Goal: Task Accomplishment & Management: Use online tool/utility

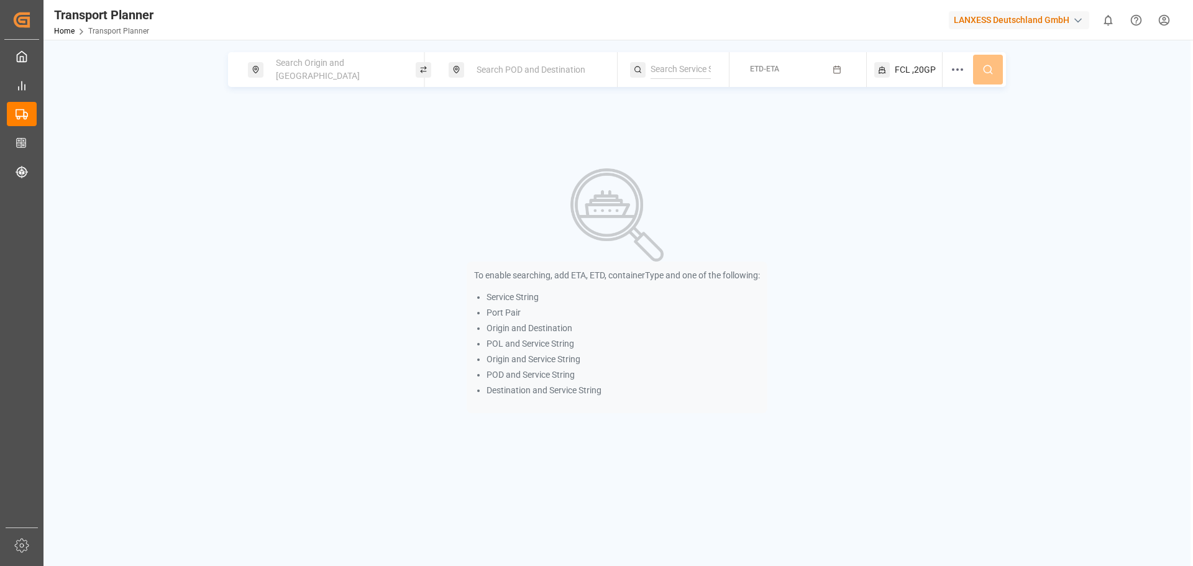
click at [349, 66] on span "Search Origin and [GEOGRAPHIC_DATA]" at bounding box center [318, 69] width 84 height 23
click at [326, 160] on input at bounding box center [324, 169] width 125 height 19
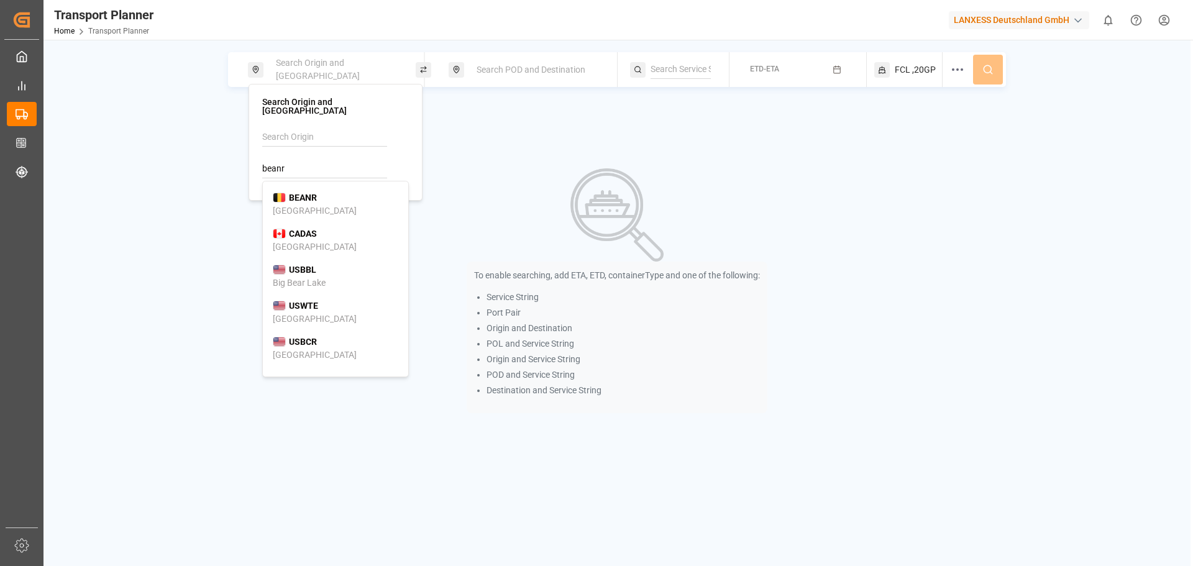
click at [306, 193] on b "BEANR" at bounding box center [303, 198] width 28 height 10
type input "BEANR"
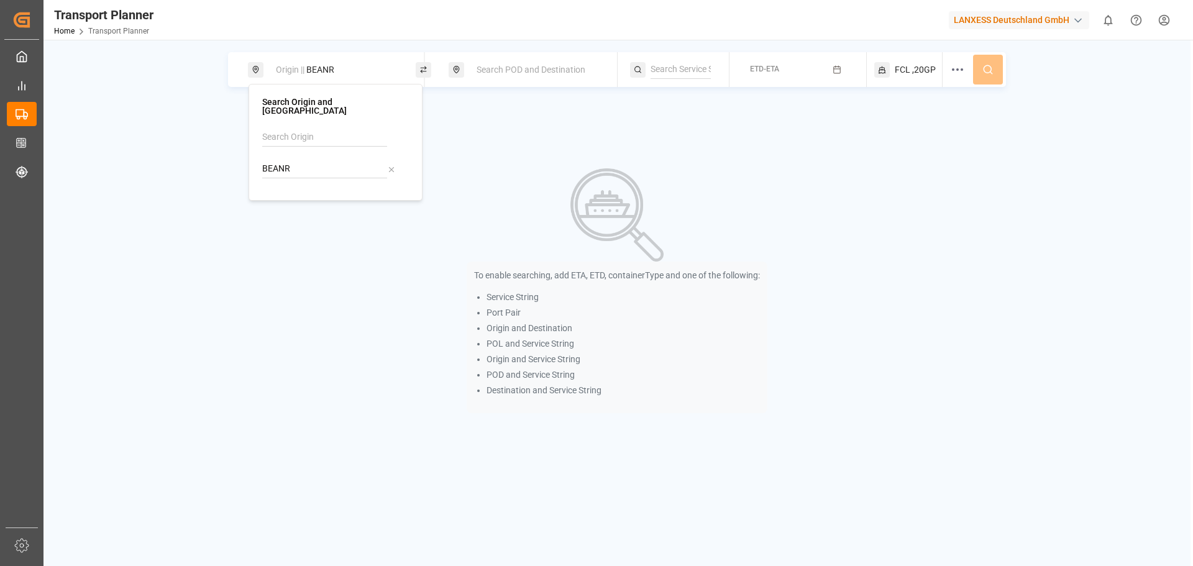
click at [506, 65] on span "Search POD and Destination" at bounding box center [531, 70] width 109 height 10
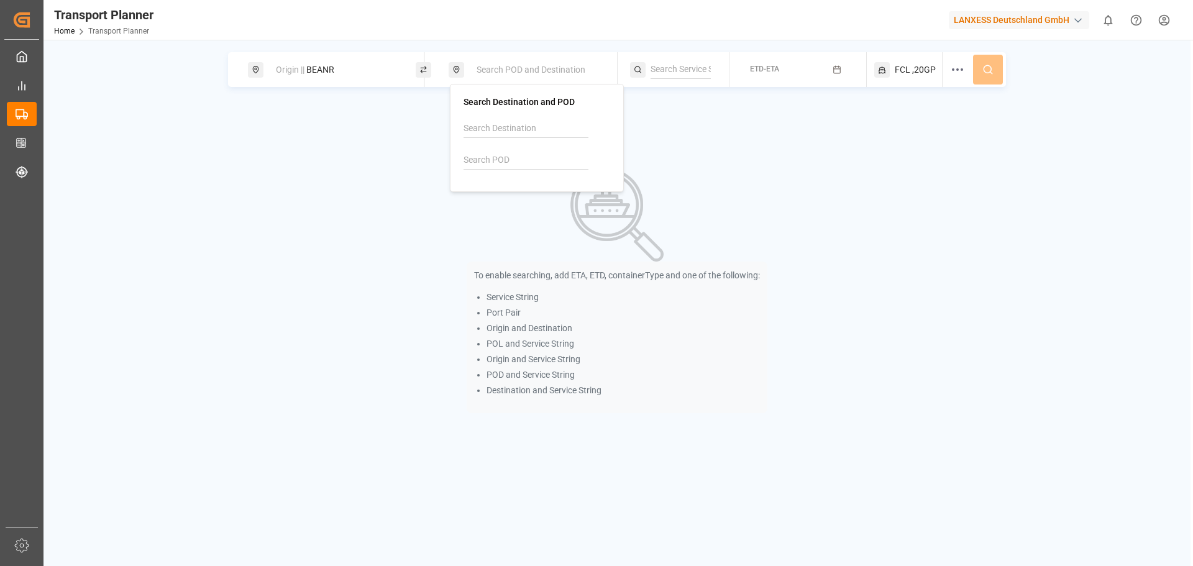
click at [496, 157] on input at bounding box center [526, 160] width 125 height 19
drag, startPoint x: 516, startPoint y: 196, endPoint x: 570, endPoint y: 191, distance: 54.9
click at [517, 196] on div "[PERSON_NAME] ([PERSON_NAME])" at bounding box center [537, 209] width 126 height 26
type input "INNSA"
click at [790, 66] on button "ETD-ETA" at bounding box center [798, 70] width 122 height 24
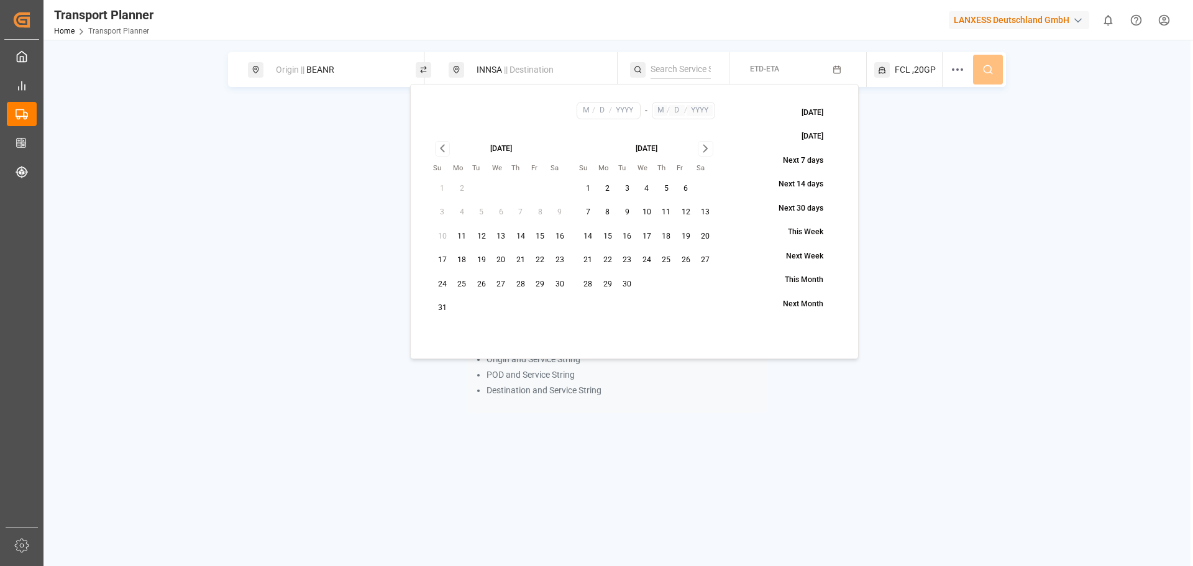
click at [539, 283] on button "29" at bounding box center [541, 285] width 20 height 20
type input "8"
type input "29"
type input "2025"
click at [700, 147] on icon "Go to next month" at bounding box center [706, 148] width 14 height 15
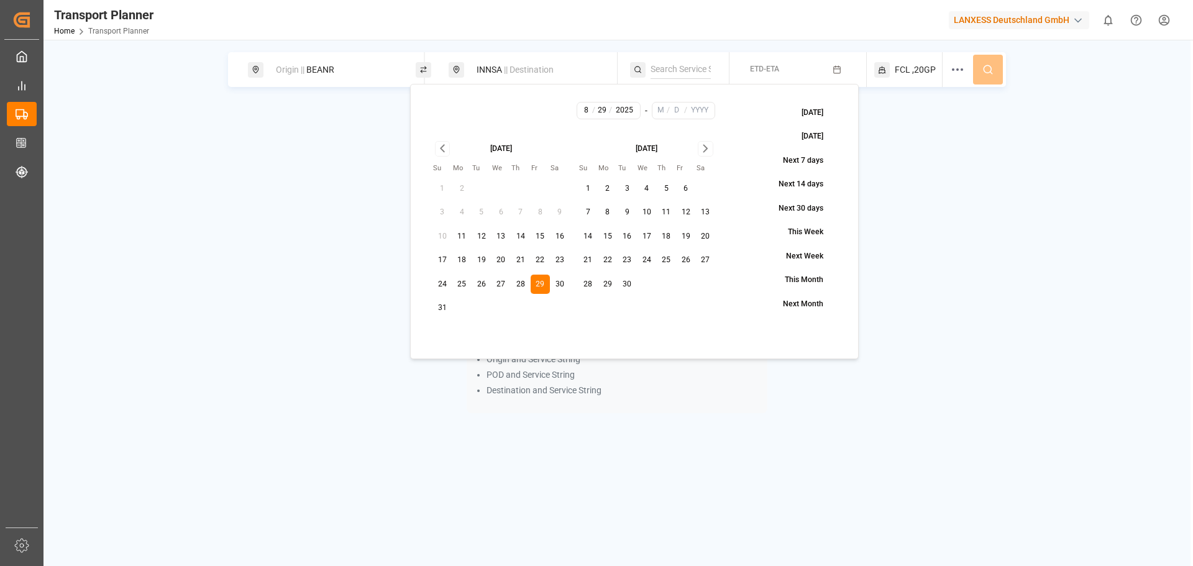
click at [700, 147] on icon "Go to next month" at bounding box center [706, 148] width 14 height 15
drag, startPoint x: 593, startPoint y: 306, endPoint x: 610, endPoint y: 298, distance: 18.4
click at [595, 306] on button "30" at bounding box center [589, 308] width 20 height 20
type input "11"
type input "30"
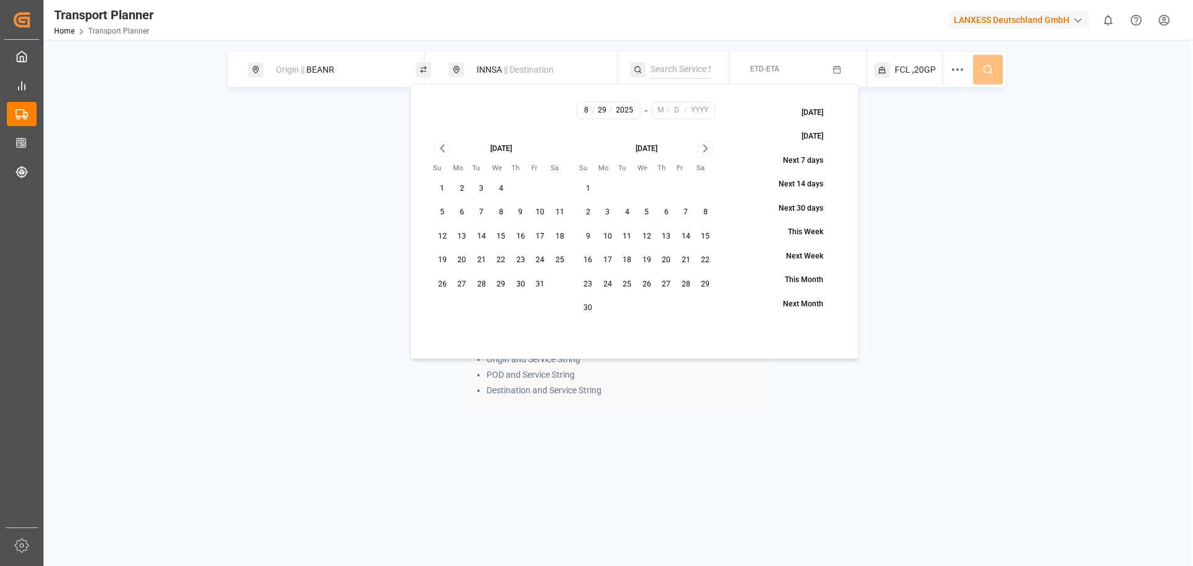
type input "2025"
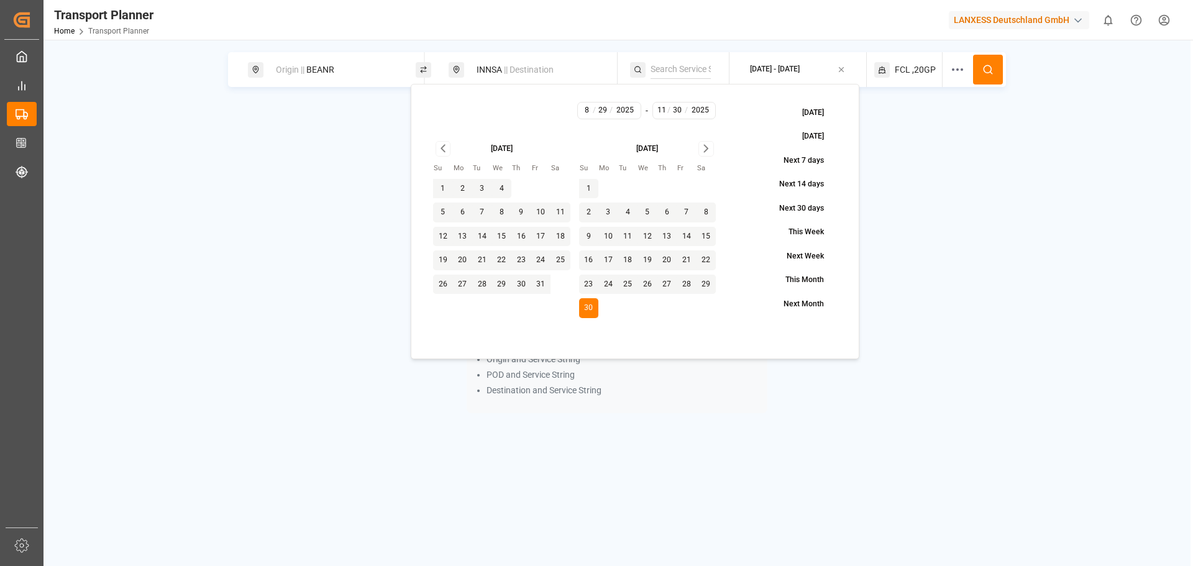
click at [982, 65] on button at bounding box center [988, 70] width 30 height 30
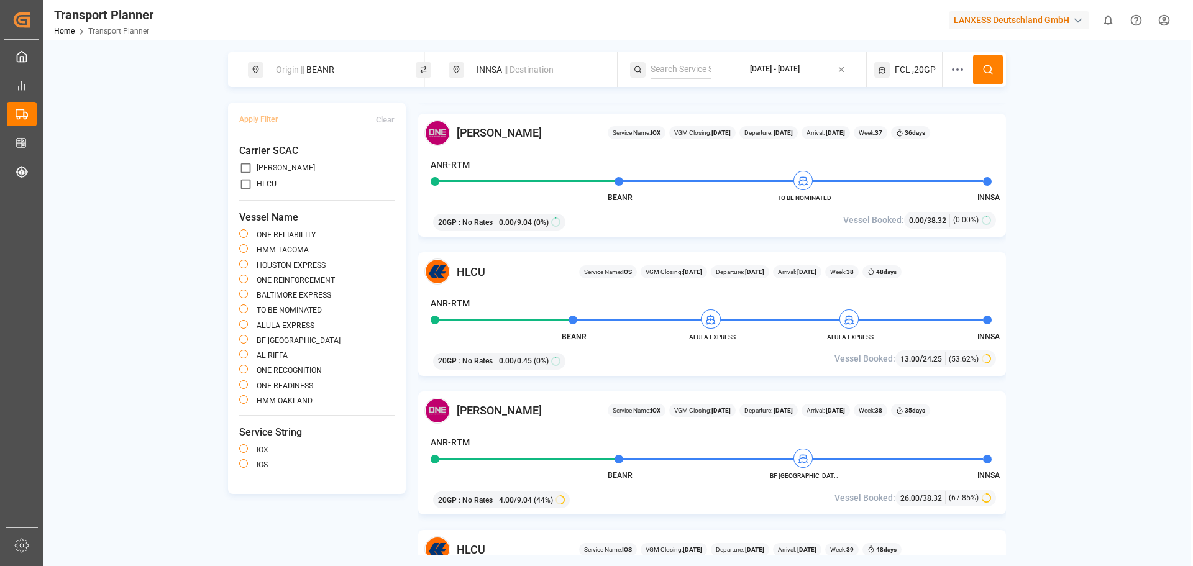
scroll to position [746, 0]
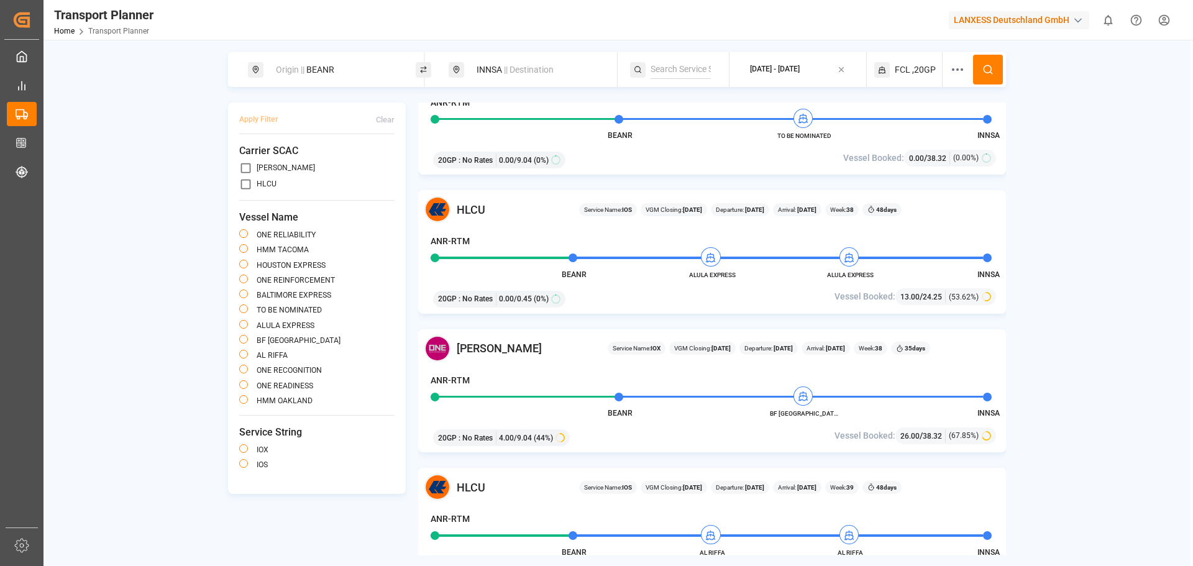
drag, startPoint x: 355, startPoint y: 63, endPoint x: 346, endPoint y: 75, distance: 14.2
click at [355, 64] on div "Origin || BEANR" at bounding box center [335, 69] width 134 height 23
drag, startPoint x: 299, startPoint y: 159, endPoint x: 252, endPoint y: 155, distance: 47.4
click at [257, 158] on div "Search Origin and POL BEANR" at bounding box center [336, 142] width 174 height 117
drag, startPoint x: 324, startPoint y: 193, endPoint x: 335, endPoint y: 188, distance: 11.4
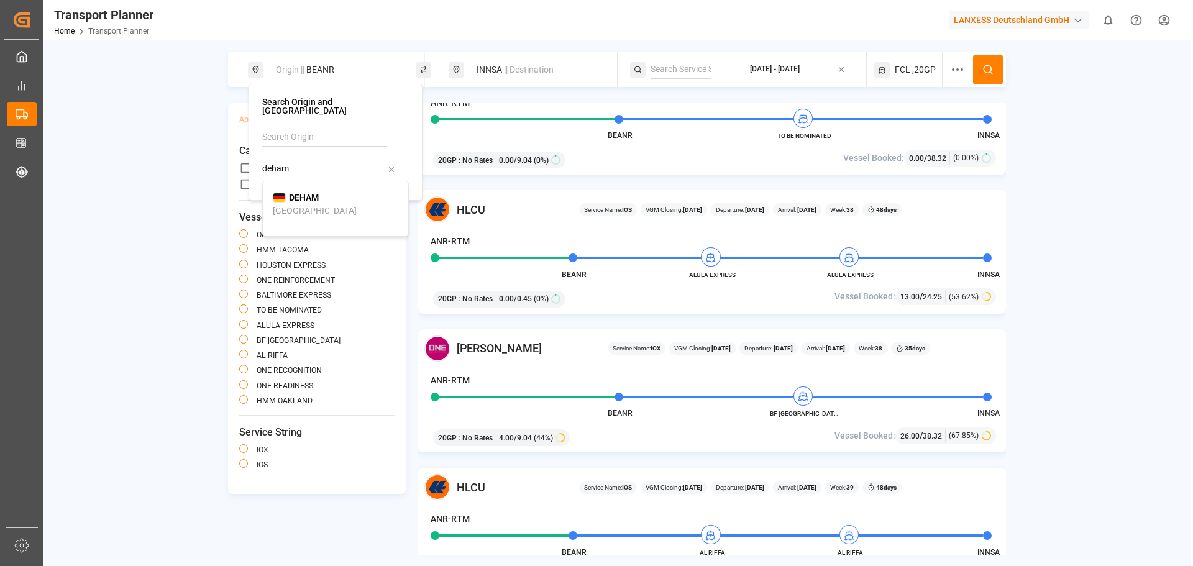
click at [326, 193] on div "DEHAM [GEOGRAPHIC_DATA]" at bounding box center [336, 204] width 126 height 26
type input "DEHAM"
click at [532, 66] on span "|| Destination" at bounding box center [529, 70] width 50 height 10
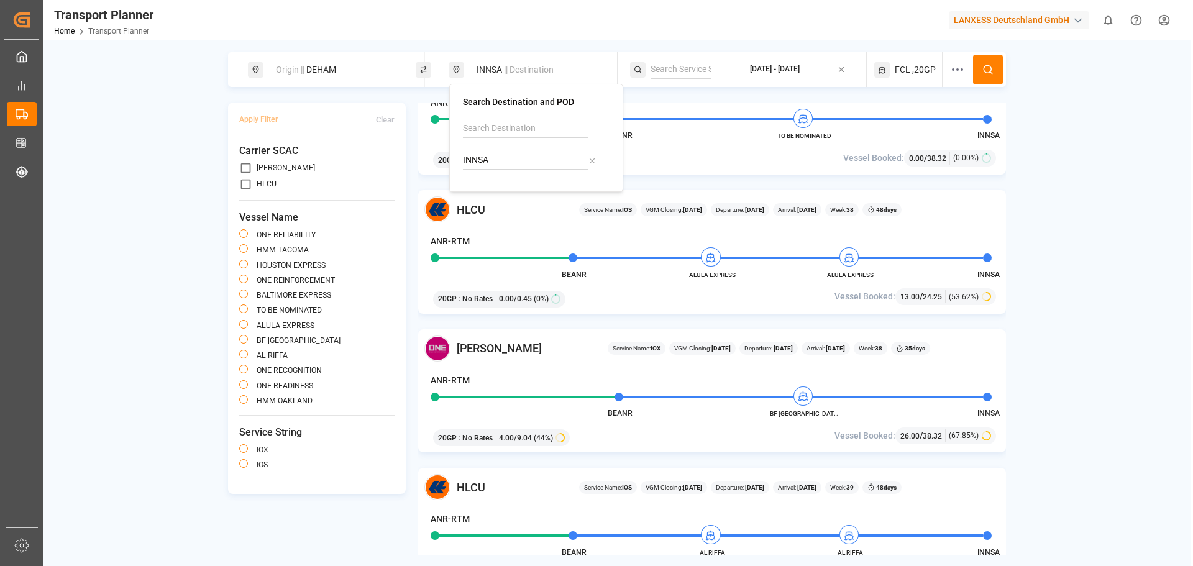
drag, startPoint x: 454, startPoint y: 159, endPoint x: 462, endPoint y: 162, distance: 8.7
click at [462, 162] on div "Search Destination and POD INNSA" at bounding box center [536, 138] width 174 height 108
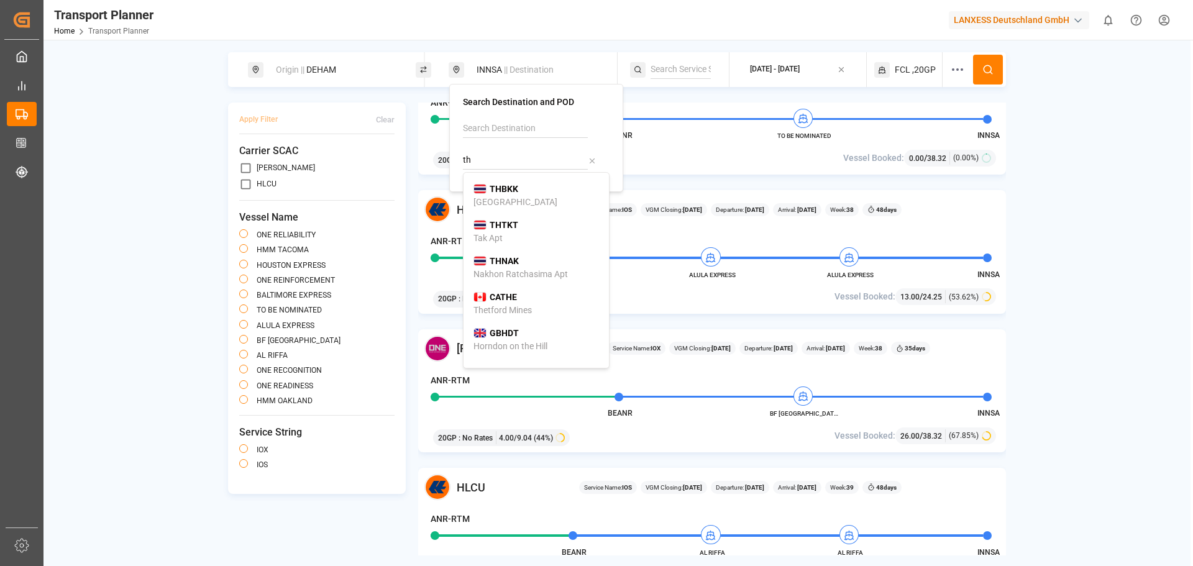
click at [518, 158] on input "th" at bounding box center [525, 160] width 125 height 19
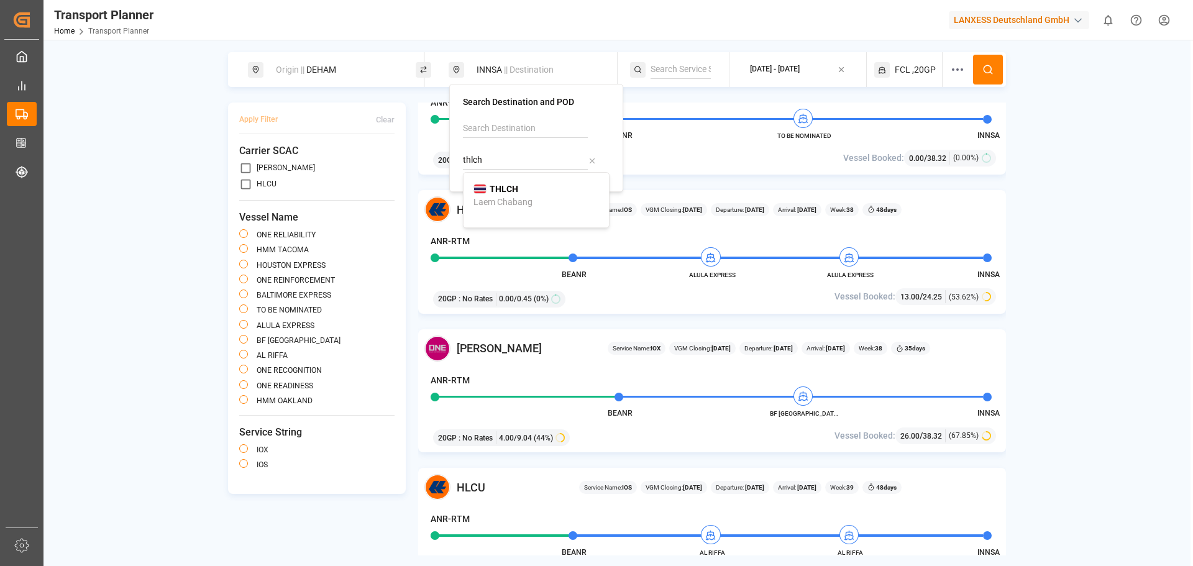
click at [568, 198] on div "THLCH Laem Chabang" at bounding box center [537, 196] width 126 height 26
type input "THLCH"
click at [987, 66] on icon at bounding box center [988, 69] width 11 height 11
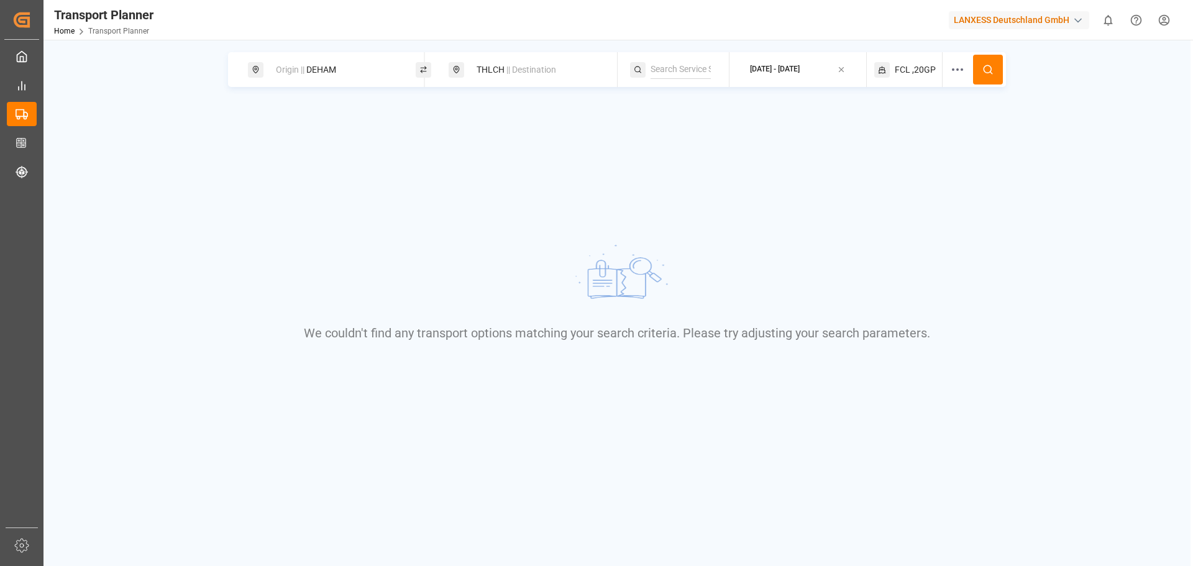
click at [330, 62] on div "Origin || DEHAM" at bounding box center [335, 69] width 134 height 23
drag, startPoint x: 304, startPoint y: 158, endPoint x: 258, endPoint y: 158, distance: 46.0
click at [258, 158] on div "Search Origin and [PERSON_NAME]" at bounding box center [336, 142] width 174 height 117
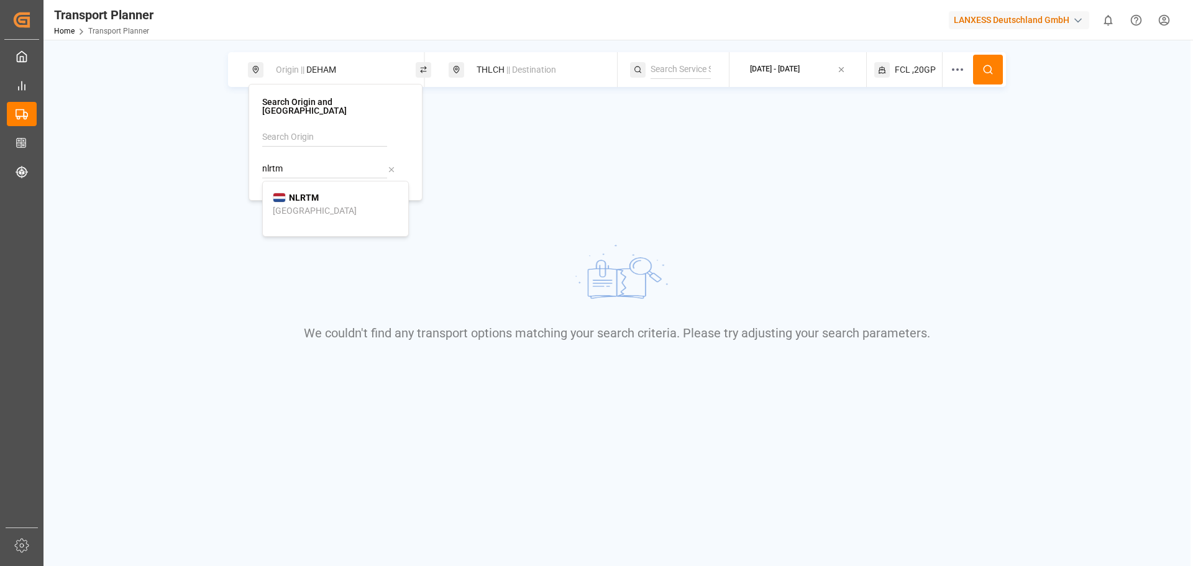
click at [337, 186] on li "NLRTM [GEOGRAPHIC_DATA]" at bounding box center [335, 204] width 145 height 36
click at [309, 204] on div "[GEOGRAPHIC_DATA]" at bounding box center [315, 210] width 84 height 13
type input "NLRTM"
click at [514, 79] on div "THLCH || Destination" at bounding box center [536, 69] width 134 height 23
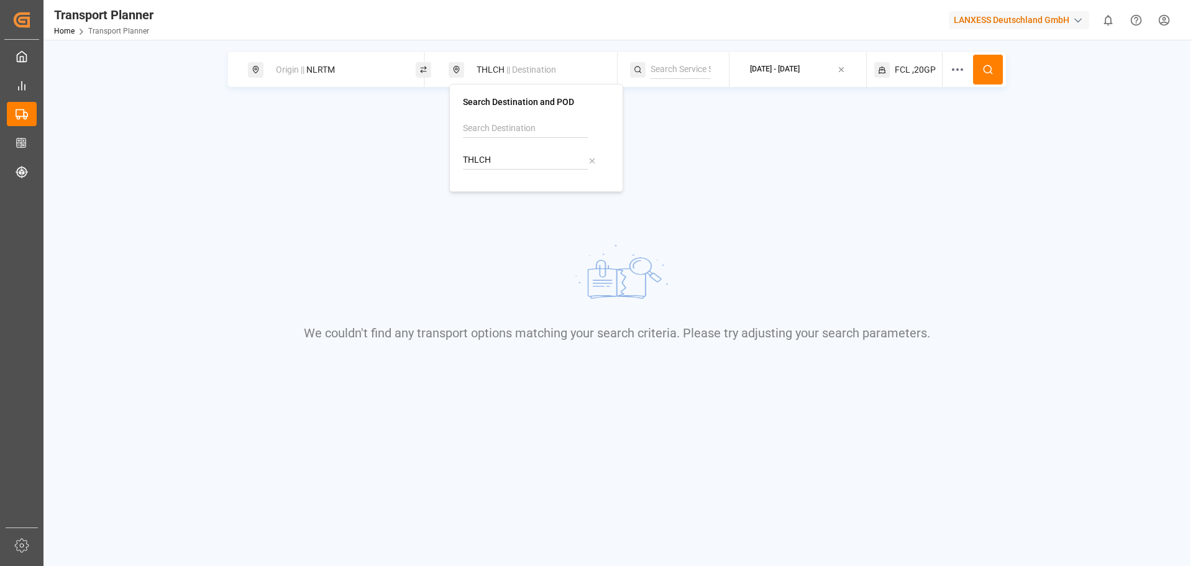
drag, startPoint x: 470, startPoint y: 162, endPoint x: 452, endPoint y: 161, distance: 18.1
click at [452, 161] on div "Search Destination and POD THLCH" at bounding box center [536, 138] width 174 height 108
click at [502, 198] on div "Laem Chabang" at bounding box center [503, 202] width 59 height 13
type input "THLCH"
click at [772, 75] on div "[DATE] - [DATE]" at bounding box center [775, 69] width 50 height 11
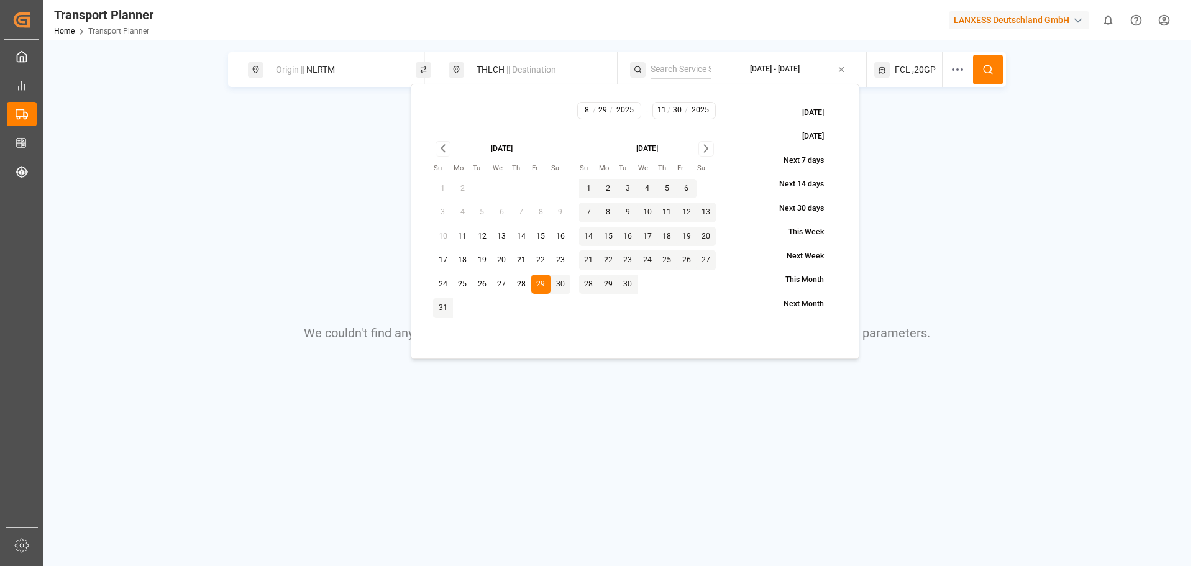
click at [590, 185] on button "1" at bounding box center [589, 189] width 20 height 20
type input "9"
type input "1"
click at [590, 185] on button "1" at bounding box center [589, 189] width 20 height 20
type input "9"
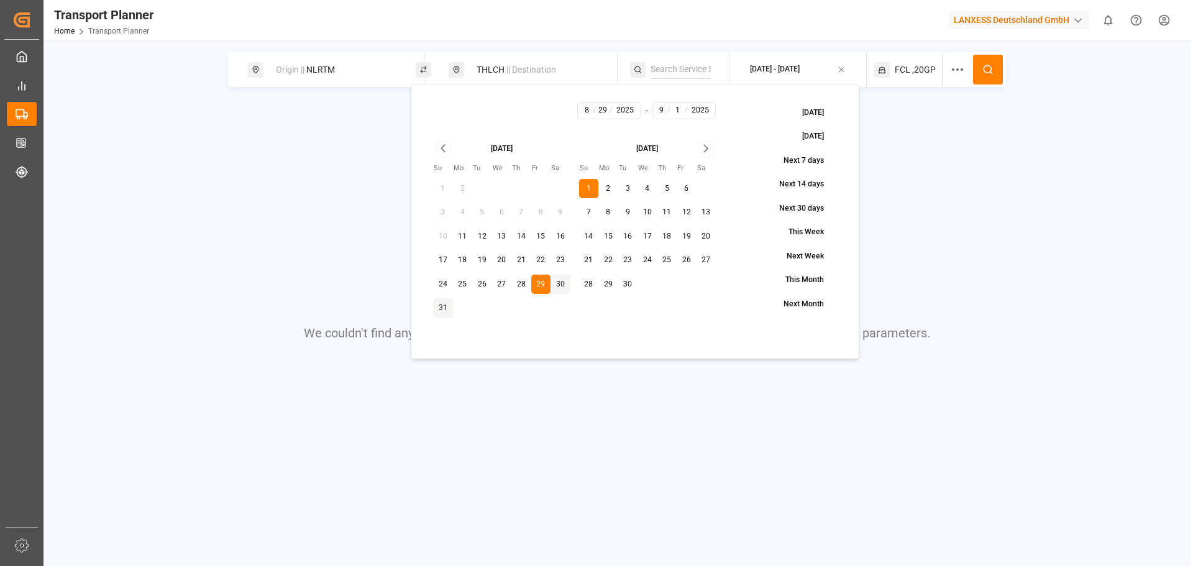
type input "1"
click at [701, 152] on icon "Go to next month" at bounding box center [706, 148] width 14 height 15
click at [592, 304] on button "30" at bounding box center [589, 308] width 20 height 20
type input "11"
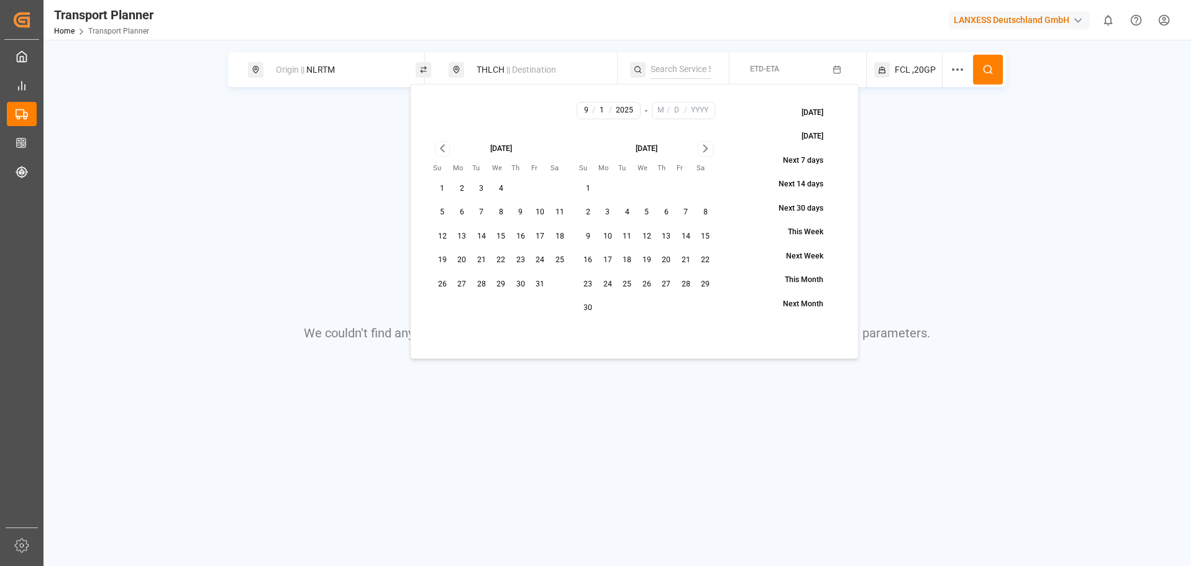
type input "30"
type input "2025"
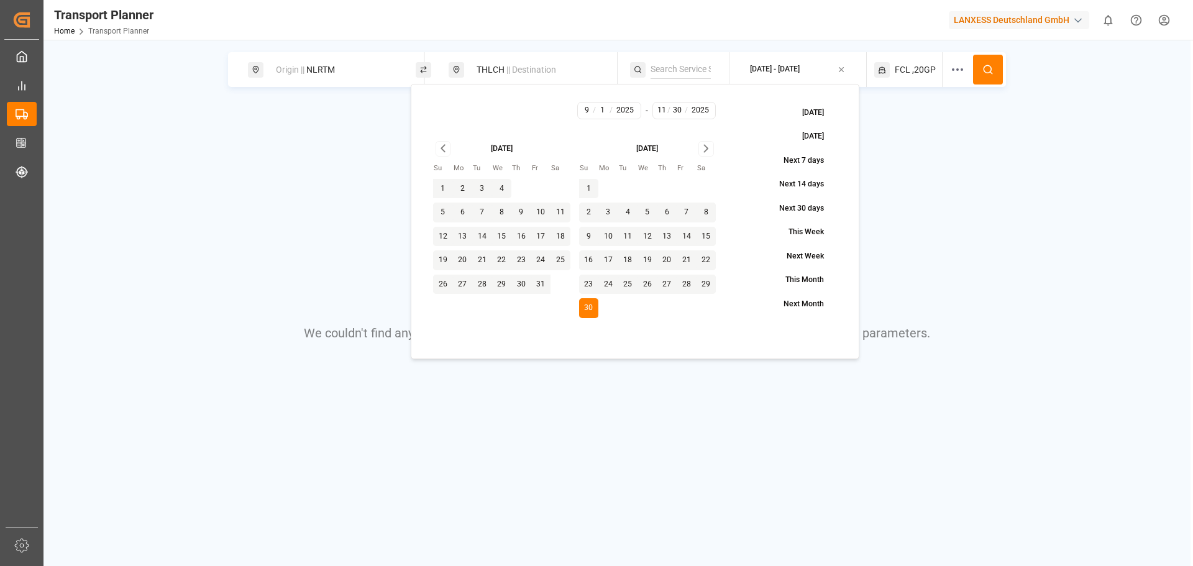
click at [990, 70] on icon at bounding box center [988, 69] width 11 height 11
